Goal: Task Accomplishment & Management: Manage account settings

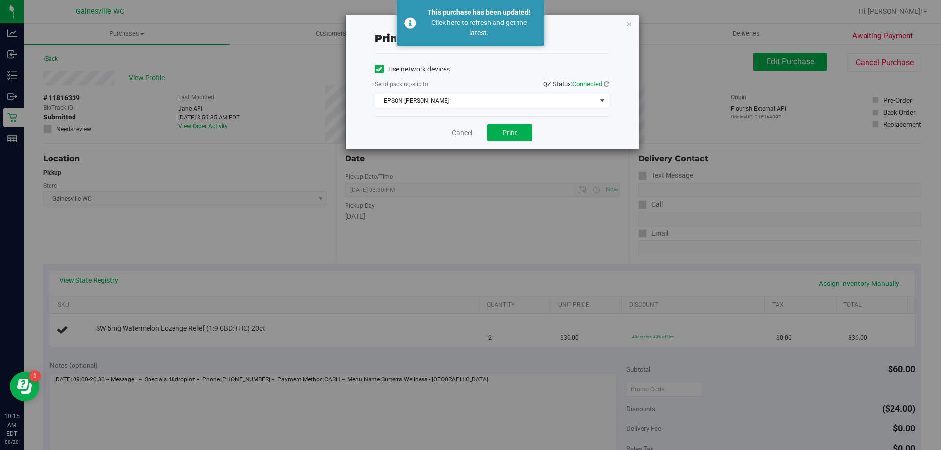
scroll to position [196, 0]
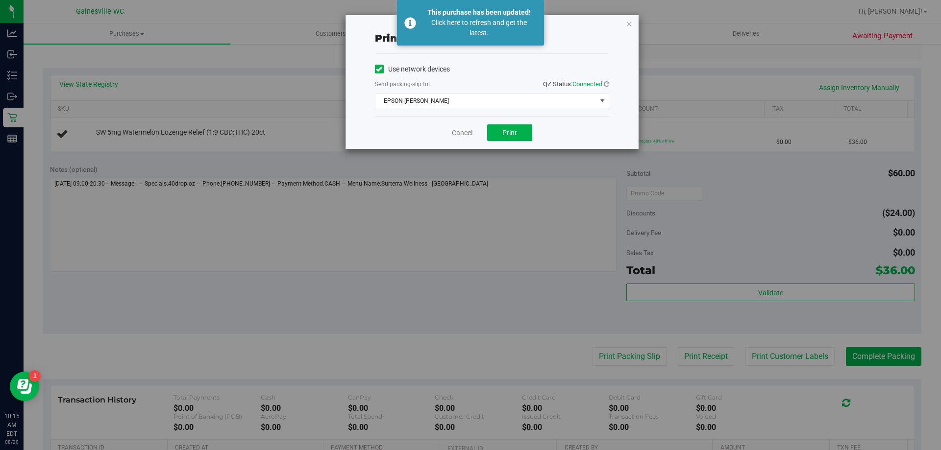
click at [22, 117] on div "Print packing-slip Use network devices Send packing-slip to: QZ Status: Connect…" at bounding box center [474, 225] width 948 height 450
click at [465, 135] on link "Cancel" at bounding box center [462, 133] width 21 height 10
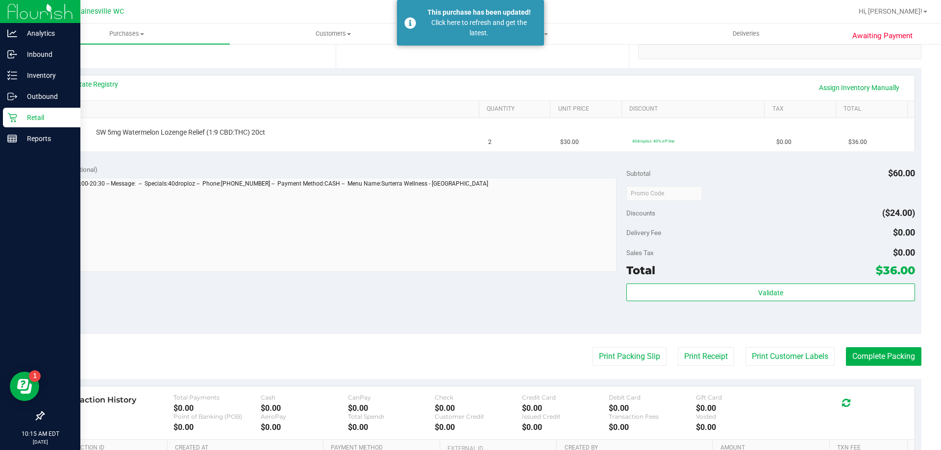
click at [16, 118] on icon at bounding box center [12, 118] width 10 height 10
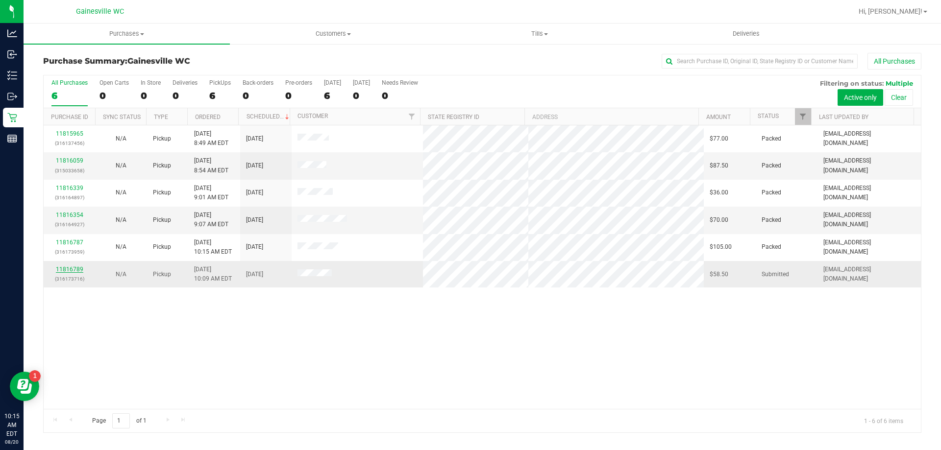
click at [73, 269] on link "11816789" at bounding box center [69, 269] width 27 height 7
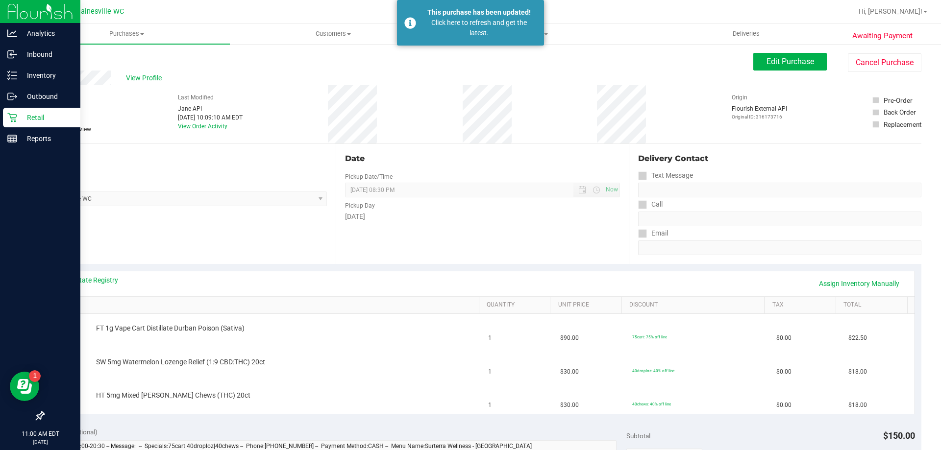
click at [13, 121] on icon at bounding box center [12, 118] width 10 height 10
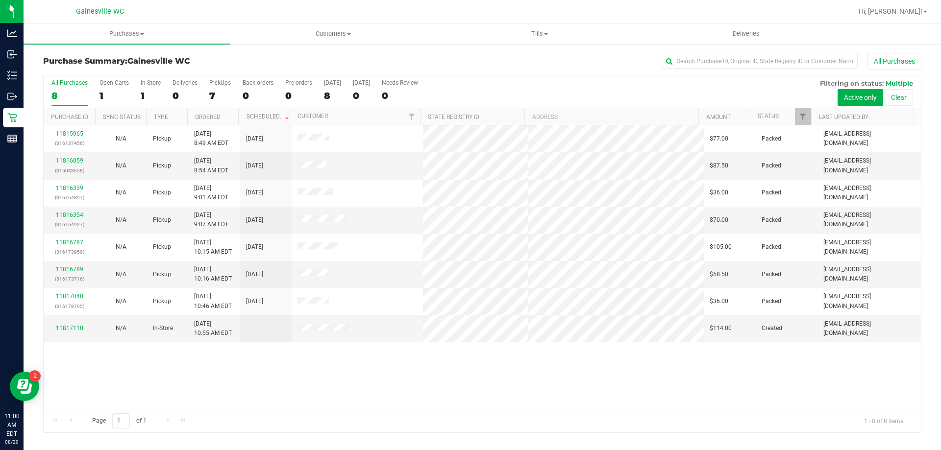
click at [232, 354] on div "11815965 (316137456) N/A Pickup [DATE] 8:49 AM EDT 8/20/2025 $77.00 Packed [EMA…" at bounding box center [482, 267] width 877 height 284
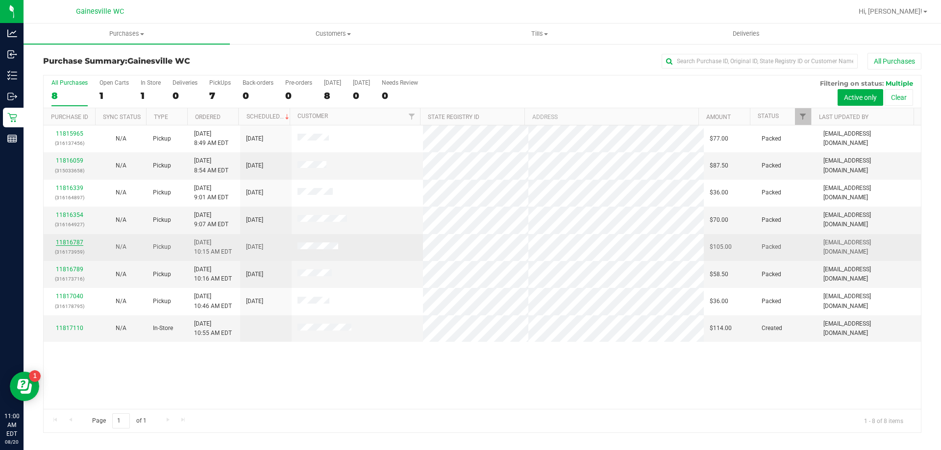
click at [79, 244] on link "11816787" at bounding box center [69, 242] width 27 height 7
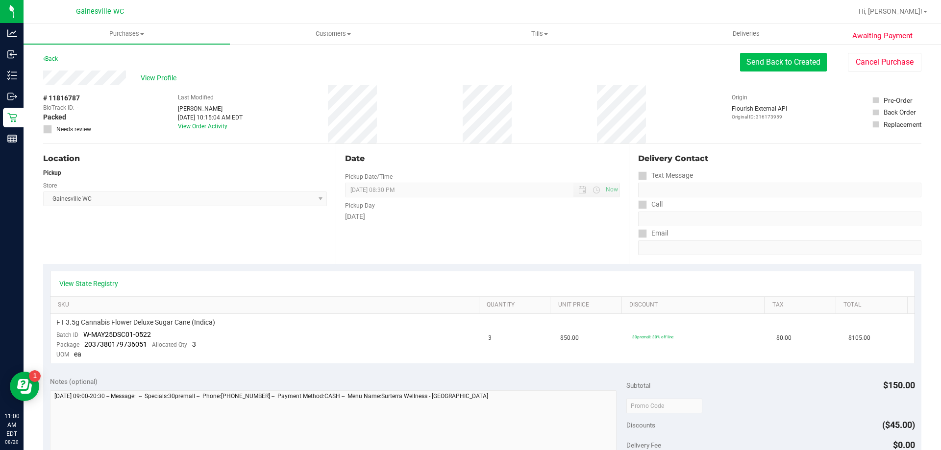
click at [760, 70] on button "Send Back to Created" at bounding box center [783, 62] width 87 height 19
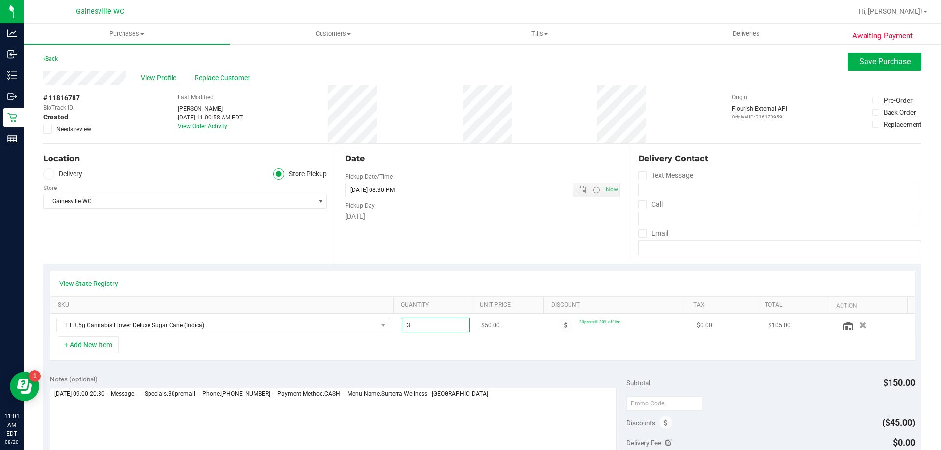
click at [455, 327] on span "3.00 3" at bounding box center [436, 325] width 68 height 15
click at [455, 327] on input "3" at bounding box center [435, 326] width 67 height 14
click at [402, 349] on div "+ Add New Item" at bounding box center [482, 349] width 865 height 25
click at [861, 61] on span "Save Purchase" at bounding box center [884, 61] width 51 height 9
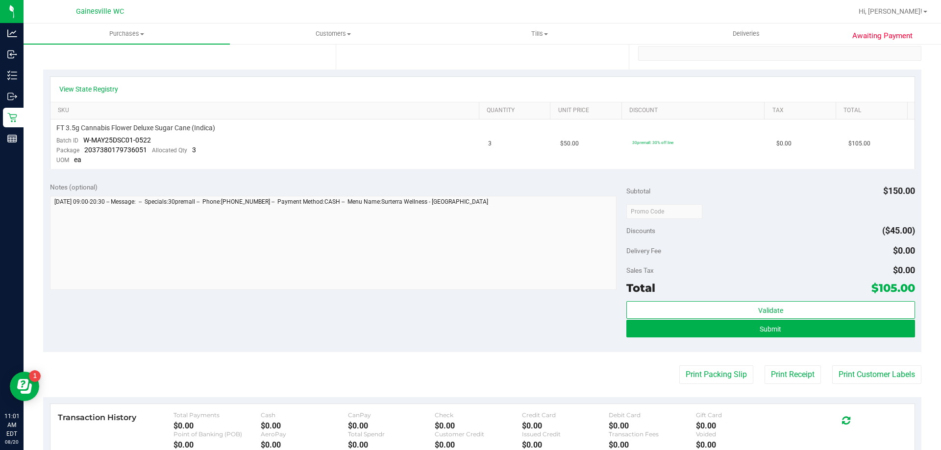
scroll to position [196, 0]
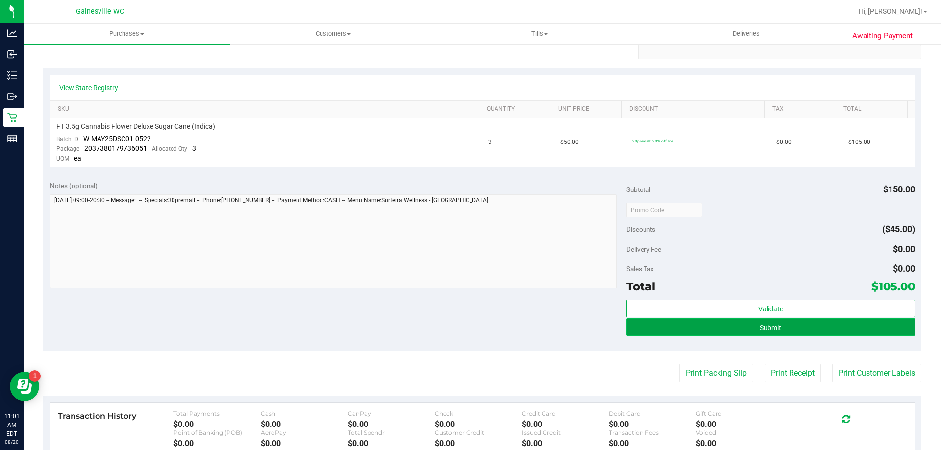
click at [794, 327] on button "Submit" at bounding box center [770, 328] width 288 height 18
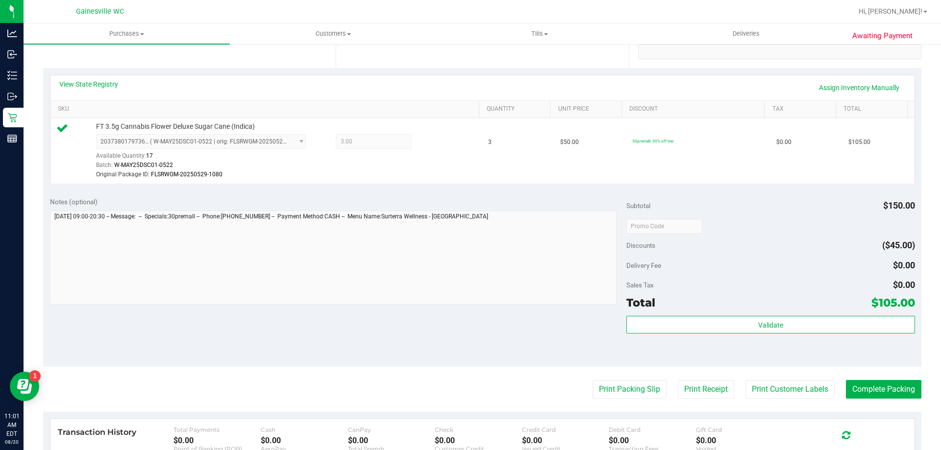
click at [838, 78] on div "View State Registry Assign Inventory Manually" at bounding box center [482, 87] width 864 height 25
click at [838, 79] on div "View State Registry Assign Inventory Manually" at bounding box center [482, 87] width 864 height 25
click at [836, 87] on link "Assign Inventory Manually" at bounding box center [858, 87] width 93 height 17
click at [431, 145] on icon at bounding box center [434, 142] width 10 height 11
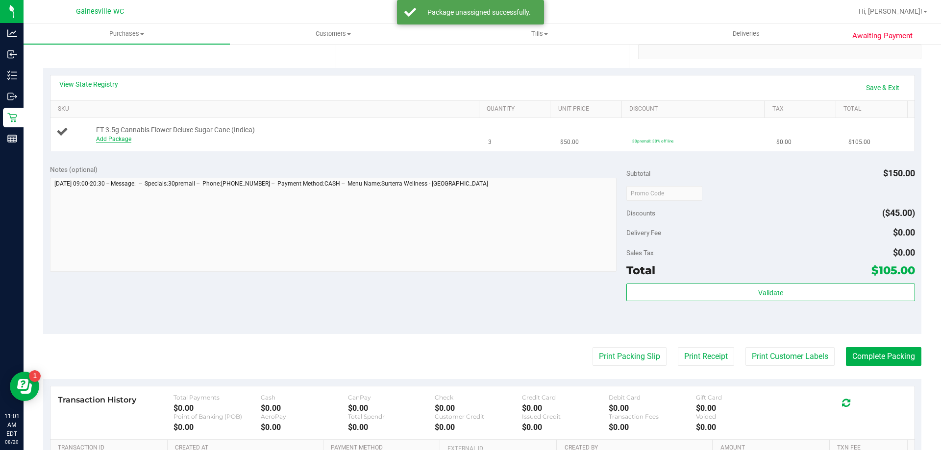
click at [112, 142] on link "Add Package" at bounding box center [113, 139] width 35 height 7
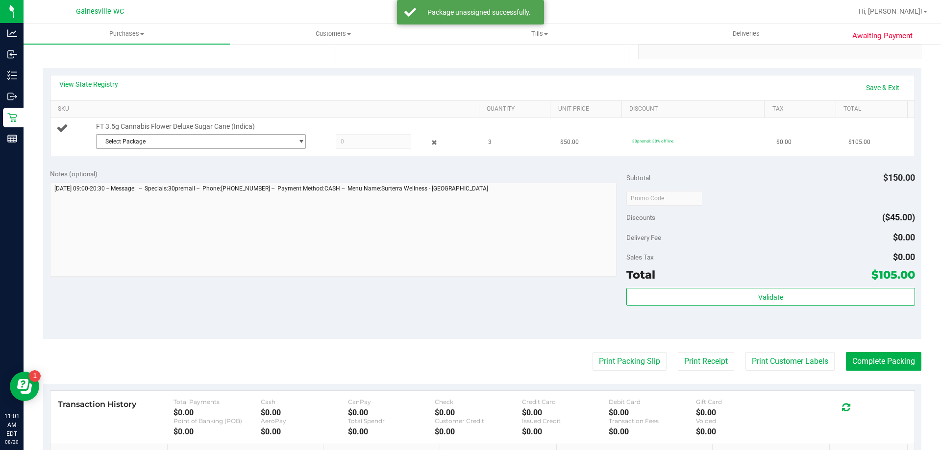
click at [142, 142] on span "Select Package" at bounding box center [195, 142] width 197 height 14
click at [240, 183] on span "( W-MAY25DSC01-0522 | orig: FLSRWGM-20250529-1080 )" at bounding box center [235, 181] width 155 height 7
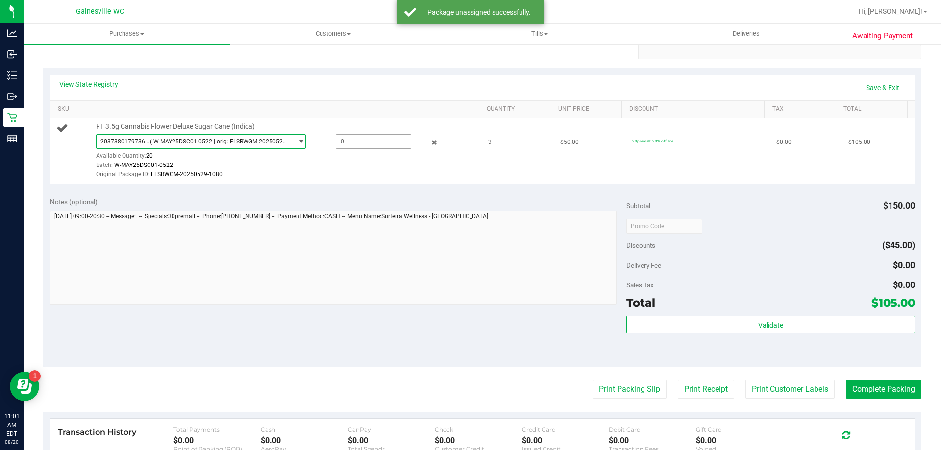
click at [336, 141] on span at bounding box center [373, 141] width 75 height 15
click at [337, 142] on input "text" at bounding box center [373, 142] width 74 height 14
type input "1"
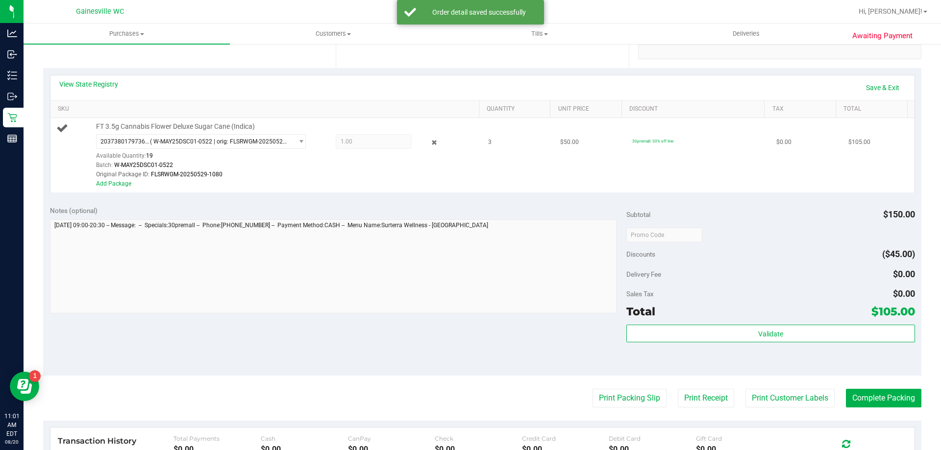
click at [114, 187] on div "Add Package" at bounding box center [285, 183] width 378 height 9
click at [118, 185] on link "Add Package" at bounding box center [113, 183] width 35 height 7
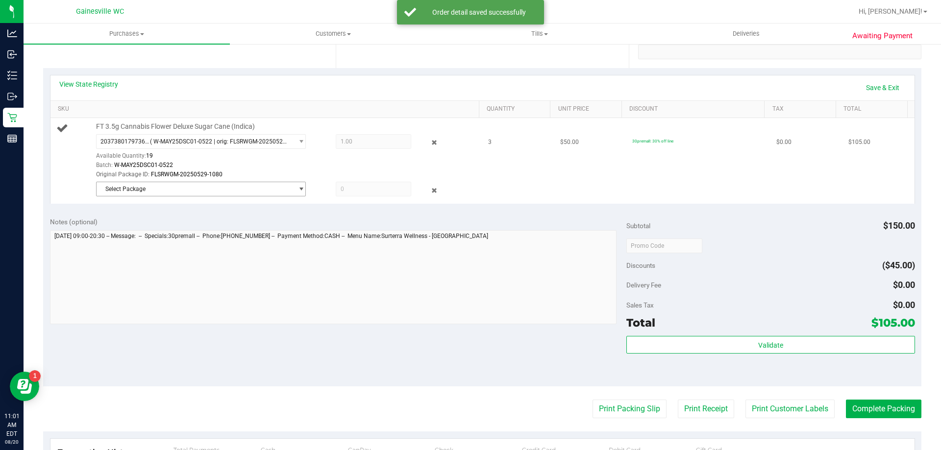
click at [175, 185] on span "Select Package" at bounding box center [195, 189] width 197 height 14
click at [214, 231] on span "( W-MAY25DSC01-0522 | orig: FLSRWGM-20250529-1212 )" at bounding box center [235, 229] width 155 height 7
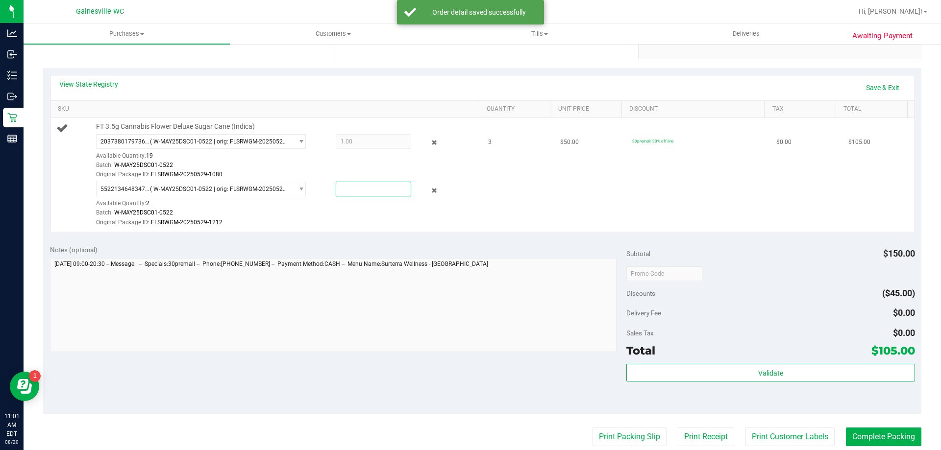
click at [336, 190] on span at bounding box center [373, 189] width 75 height 15
type input "2"
click at [873, 89] on link "Save & Exit" at bounding box center [883, 87] width 46 height 17
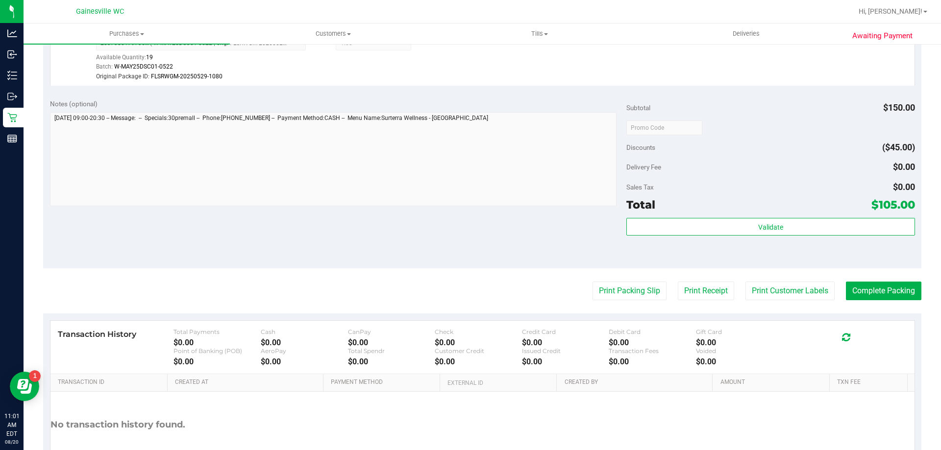
scroll to position [343, 0]
click at [876, 291] on button "Complete Packing" at bounding box center [883, 290] width 75 height 19
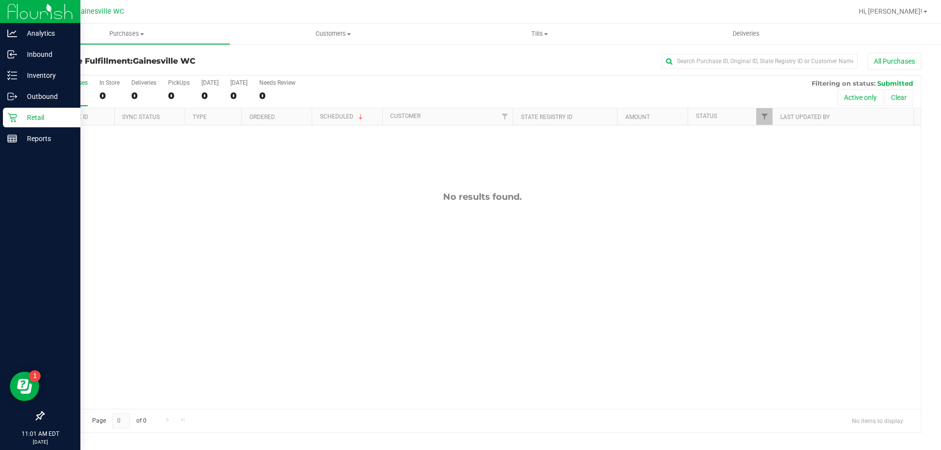
click at [14, 118] on icon at bounding box center [11, 117] width 9 height 9
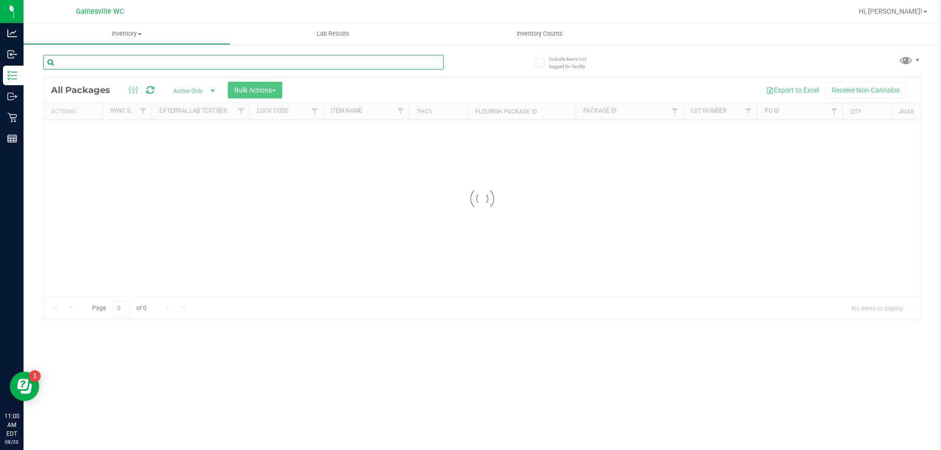
click at [232, 62] on input "text" at bounding box center [243, 62] width 400 height 15
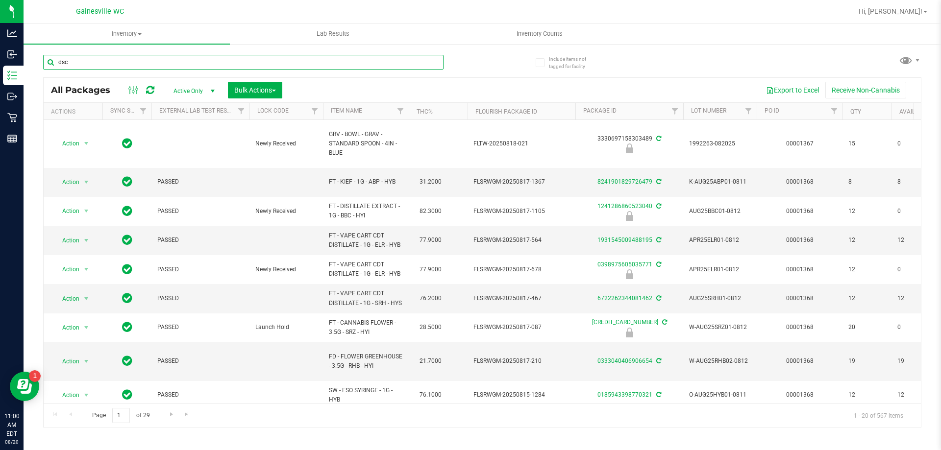
type input "dsc"
click at [474, 74] on div "dsc" at bounding box center [262, 61] width 439 height 31
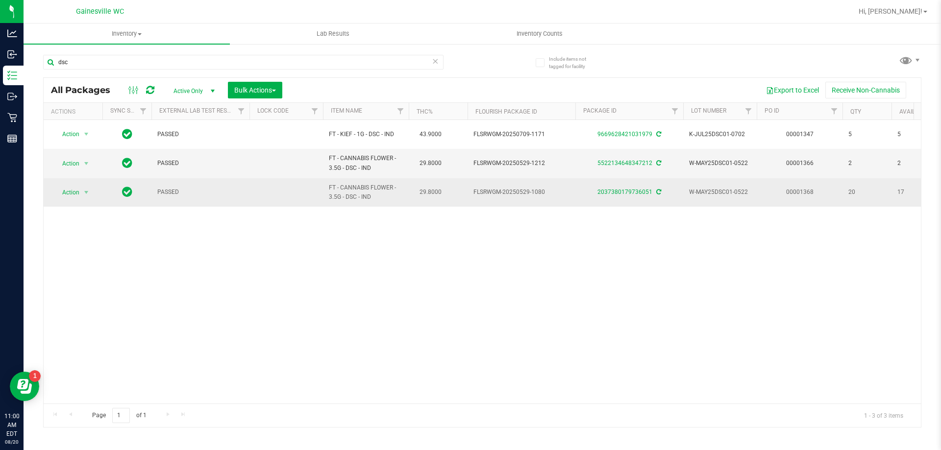
drag, startPoint x: 816, startPoint y: 189, endPoint x: 900, endPoint y: 194, distance: 84.4
click at [900, 194] on span "17" at bounding box center [915, 192] width 37 height 9
